Goal: Complete application form

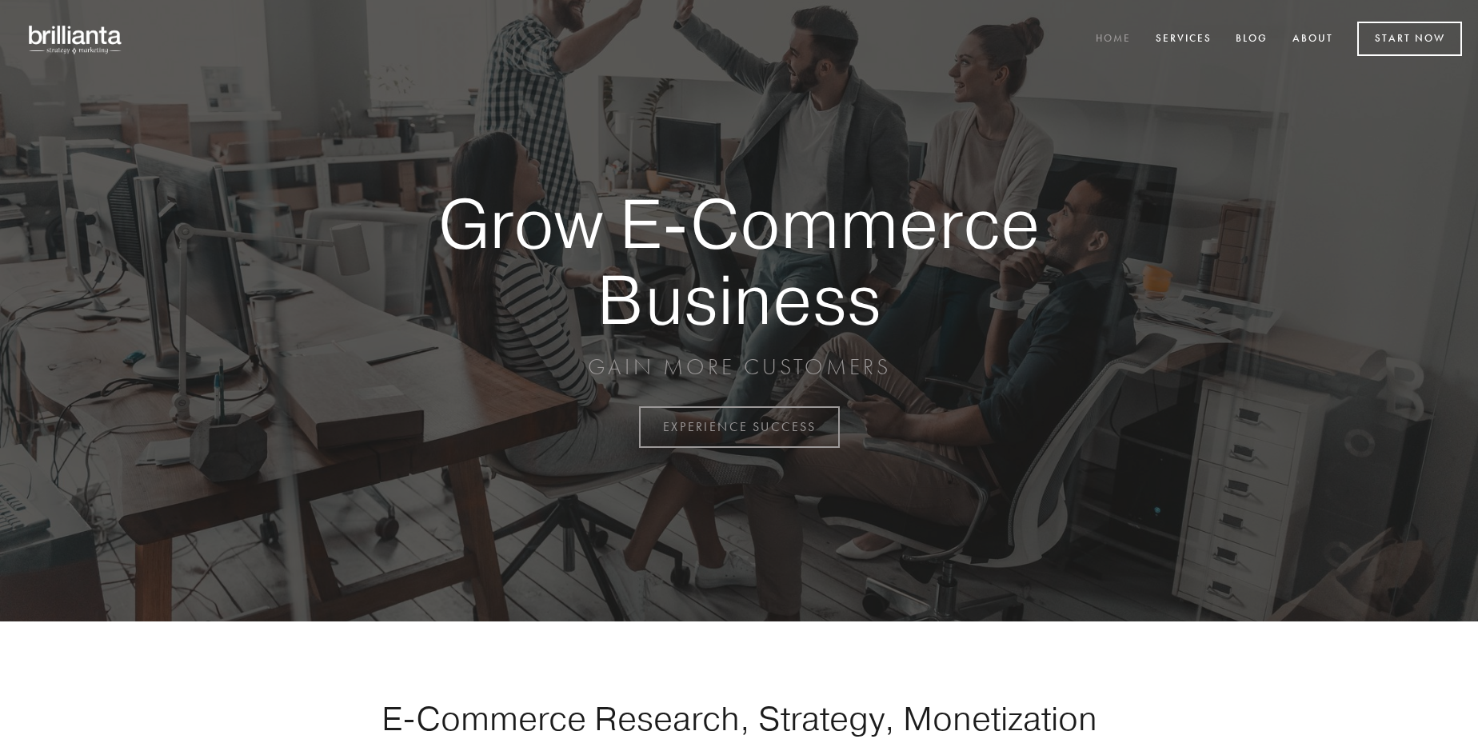
scroll to position [4191, 0]
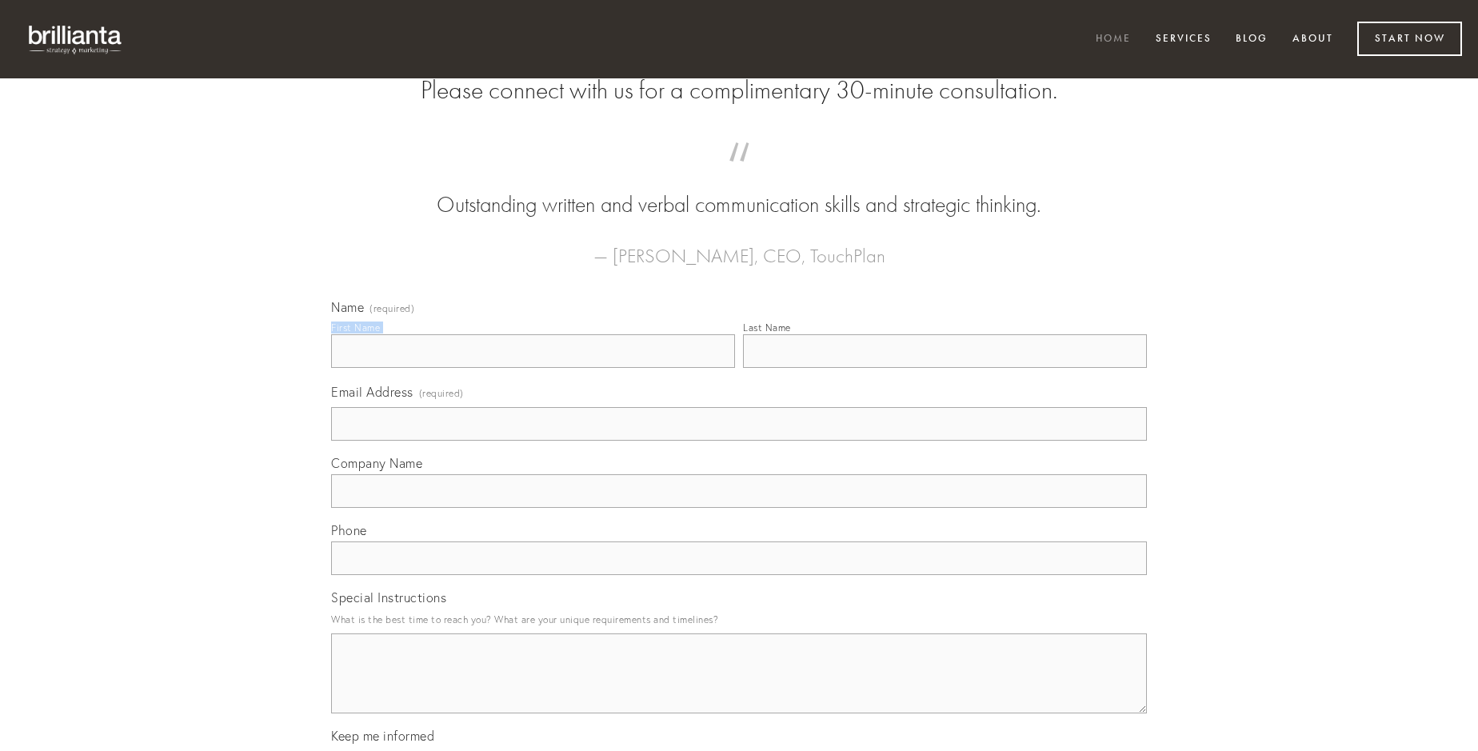
type input "[PERSON_NAME]"
click at [944, 368] on input "Last Name" at bounding box center [945, 351] width 404 height 34
type input "[PERSON_NAME]"
click at [739, 441] on input "Email Address (required)" at bounding box center [739, 424] width 816 height 34
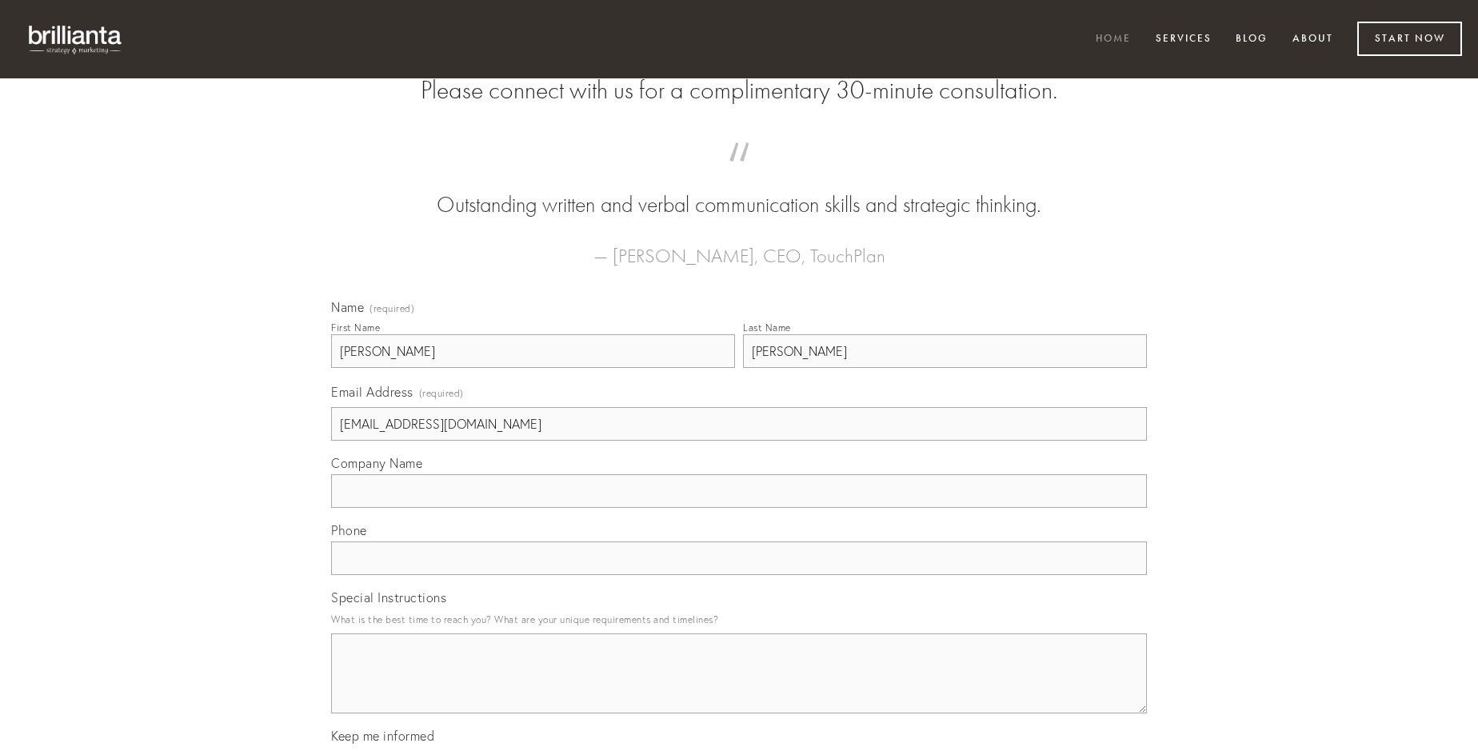
type input "[EMAIL_ADDRESS][DOMAIN_NAME]"
click at [739, 508] on input "Company Name" at bounding box center [739, 491] width 816 height 34
type input "quae"
click at [739, 575] on input "text" at bounding box center [739, 558] width 816 height 34
click at [739, 688] on textarea "Special Instructions" at bounding box center [739, 673] width 816 height 80
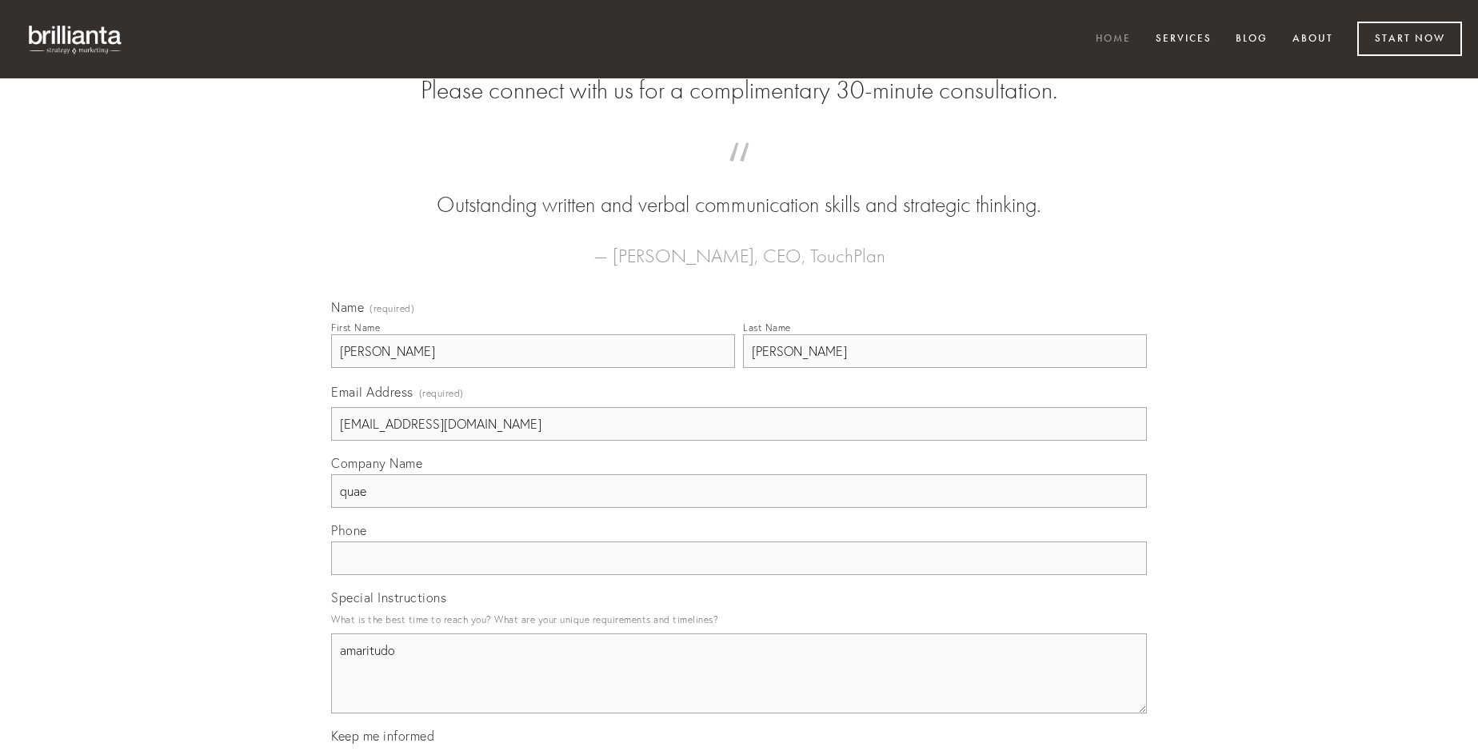
type textarea "amaritudo"
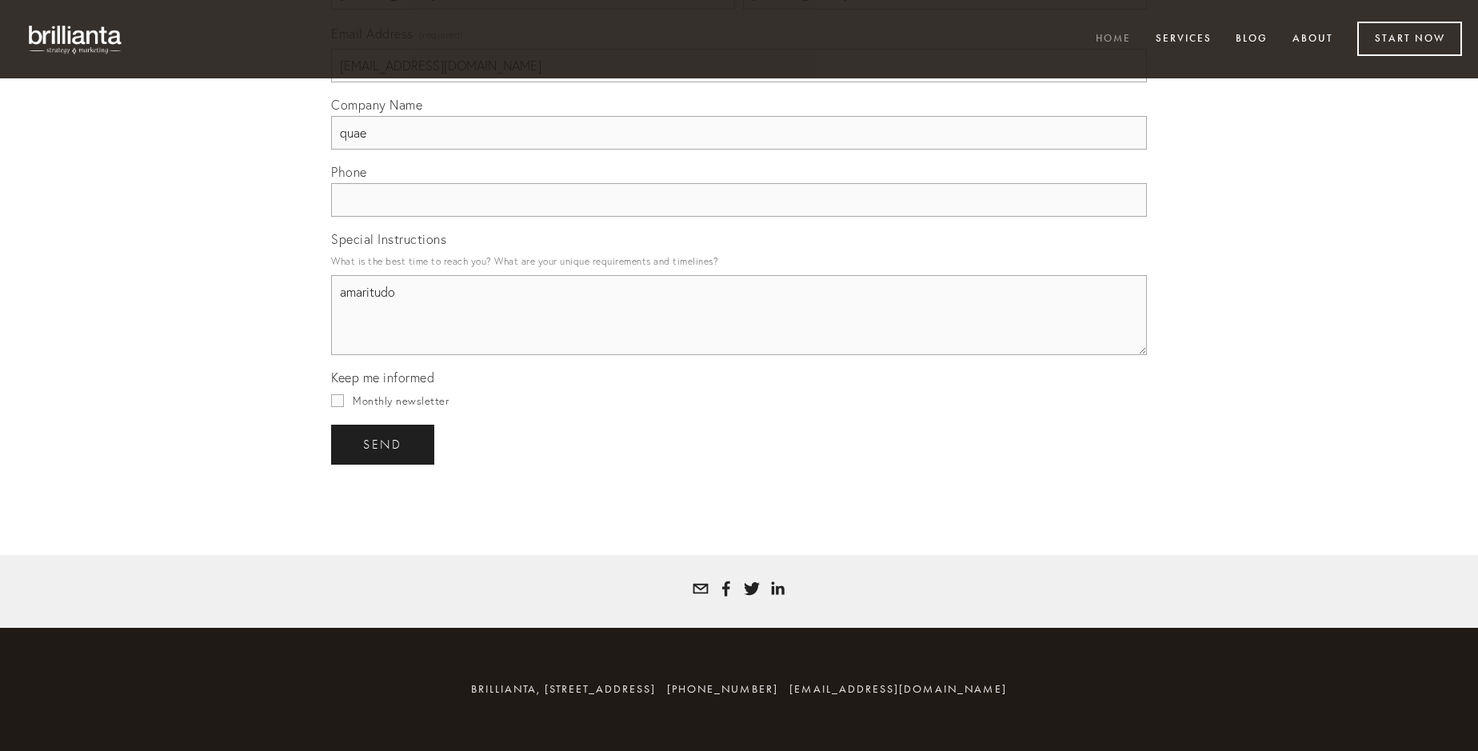
click at [384, 444] on span "send" at bounding box center [382, 444] width 39 height 14
